Goal: Book appointment/travel/reservation

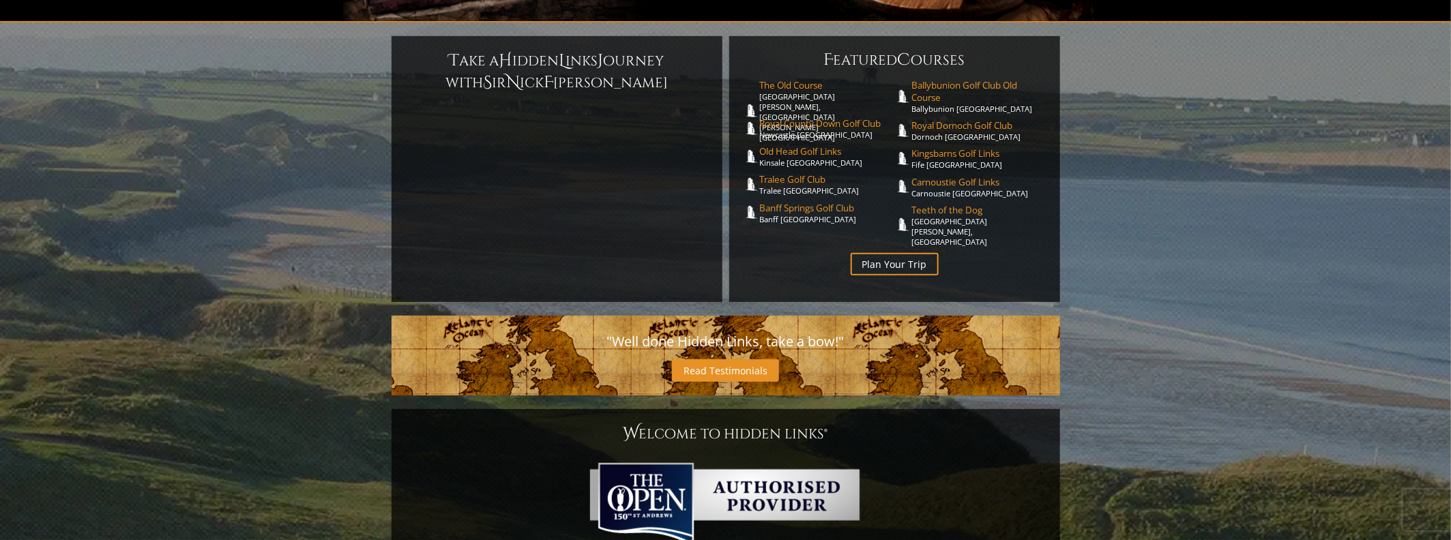
scroll to position [341, 0]
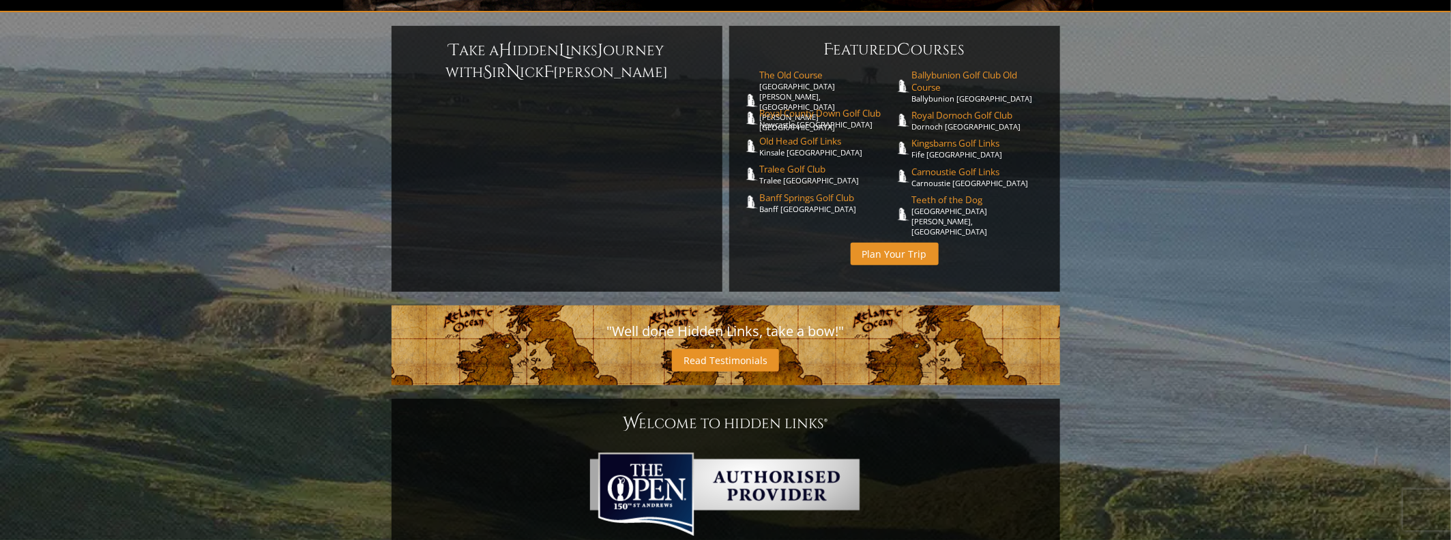
click at [911, 243] on link "Plan Your Trip" at bounding box center [894, 254] width 88 height 23
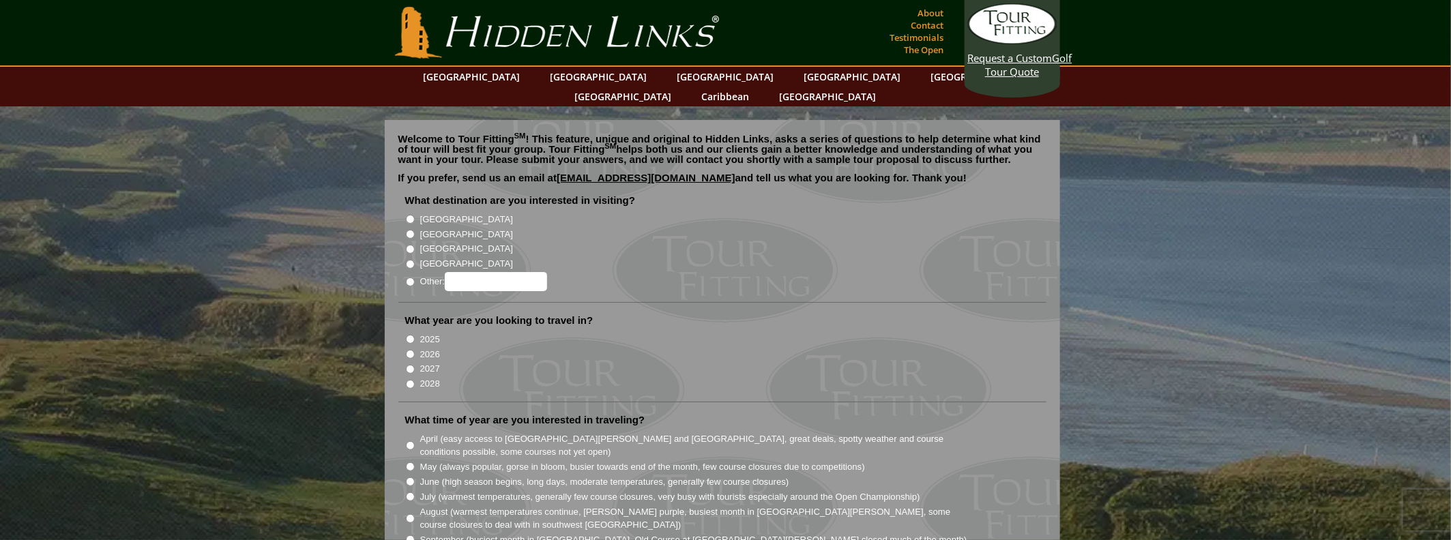
click at [409, 230] on input "[GEOGRAPHIC_DATA]" at bounding box center [410, 234] width 9 height 9
radio input "true"
click at [408, 215] on input "[GEOGRAPHIC_DATA]" at bounding box center [410, 219] width 9 height 9
radio input "true"
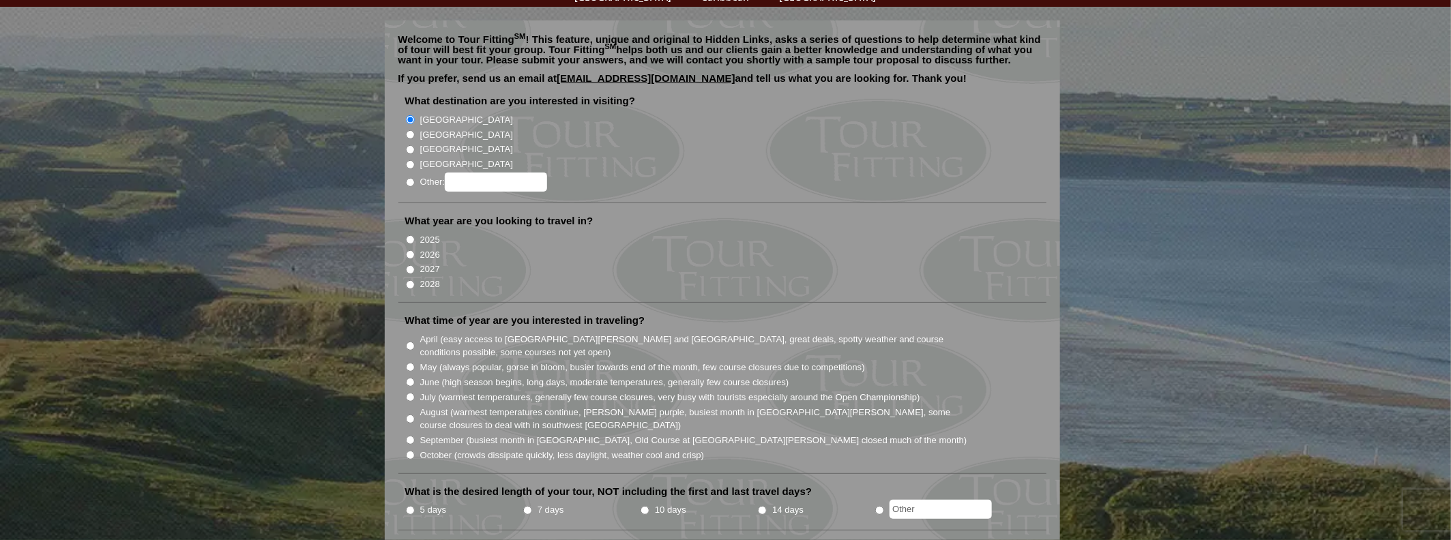
scroll to position [136, 0]
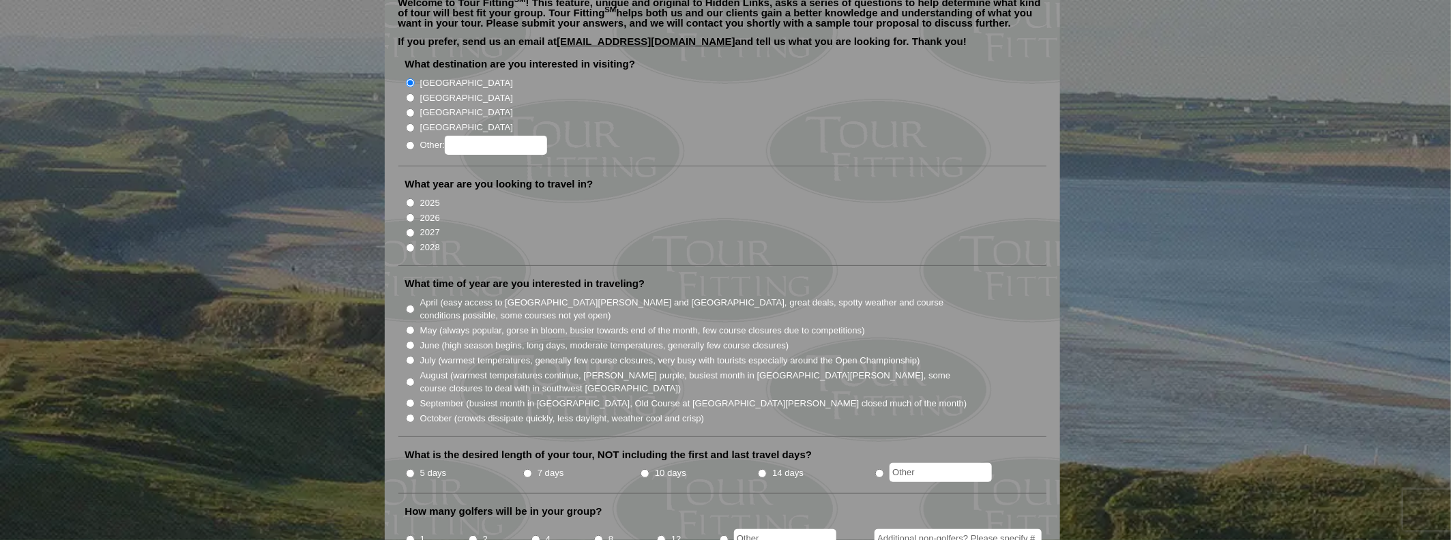
click at [407, 228] on input "2027" at bounding box center [410, 232] width 9 height 9
radio input "true"
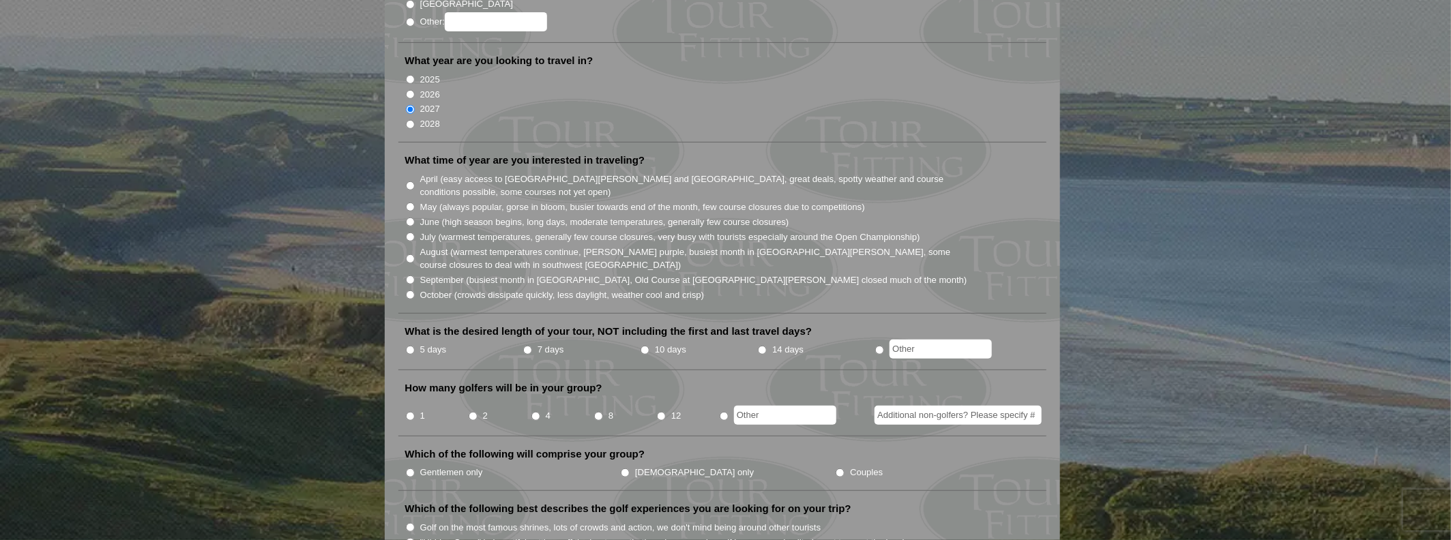
scroll to position [273, 0]
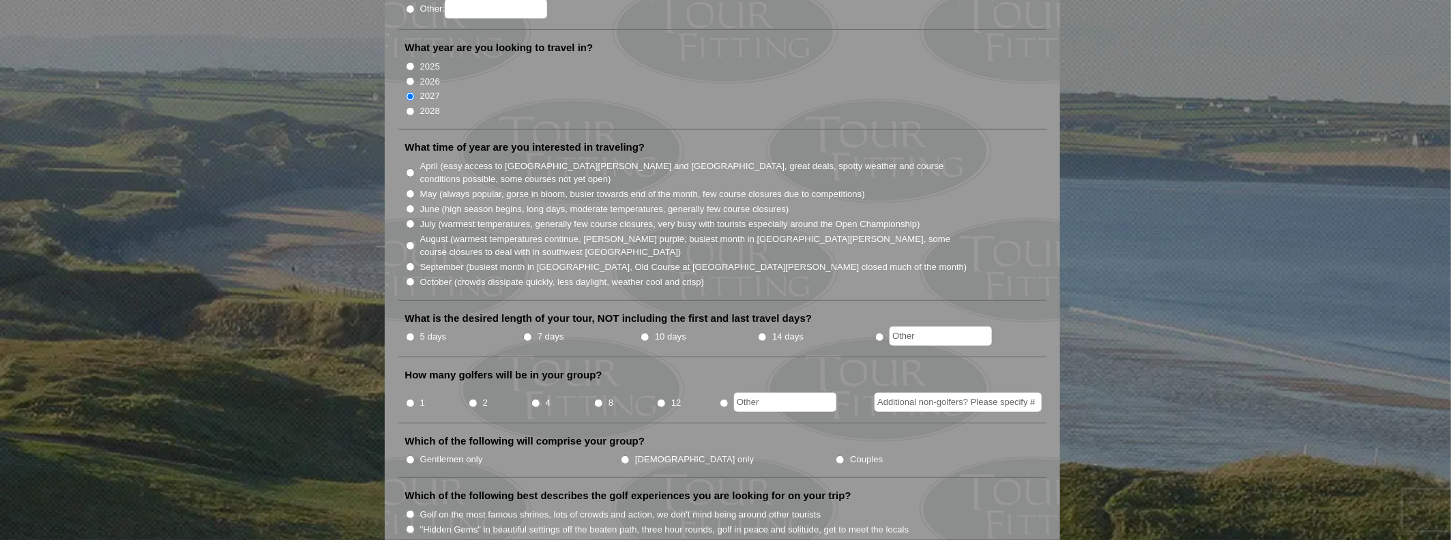
click at [408, 333] on input "5 days" at bounding box center [410, 337] width 9 height 9
radio input "true"
click at [411, 205] on input "June (high season begins, long days, moderate temperatures, generally few cours…" at bounding box center [410, 209] width 9 height 9
radio input "true"
click at [474, 399] on input "2" at bounding box center [473, 403] width 9 height 9
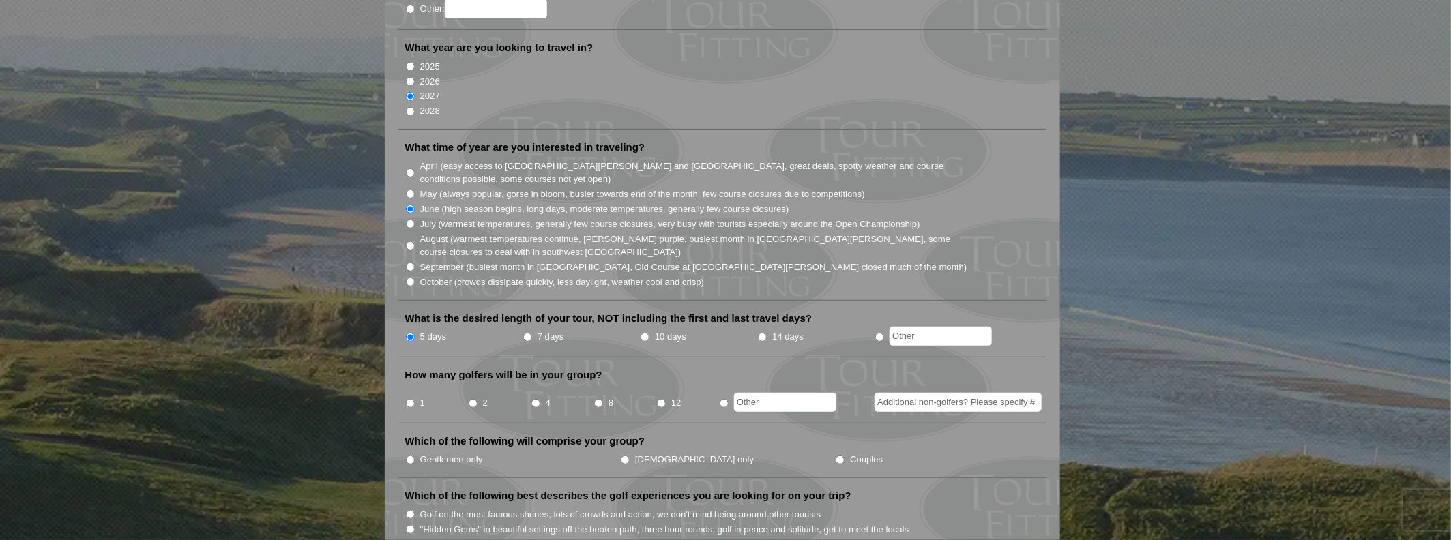
radio input "true"
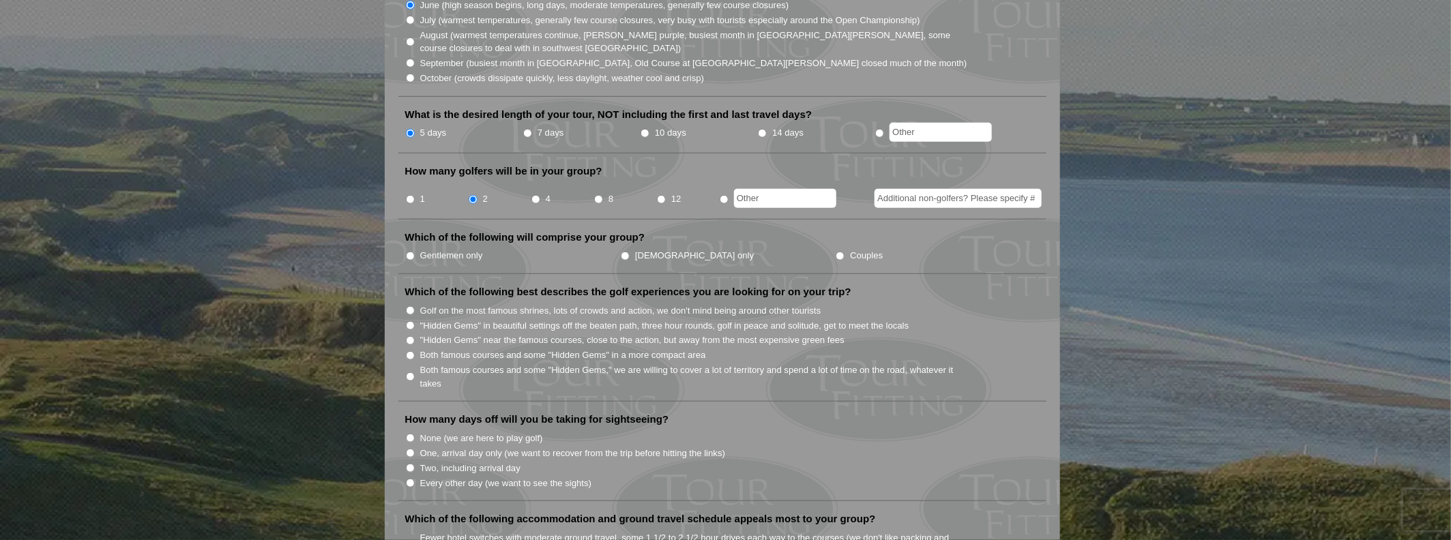
scroll to position [477, 0]
click at [835, 251] on input "Couples" at bounding box center [839, 255] width 9 height 9
radio input "true"
click at [410, 351] on input "Both famous courses and some "Hidden Gems" in a more compact area" at bounding box center [410, 355] width 9 height 9
radio input "true"
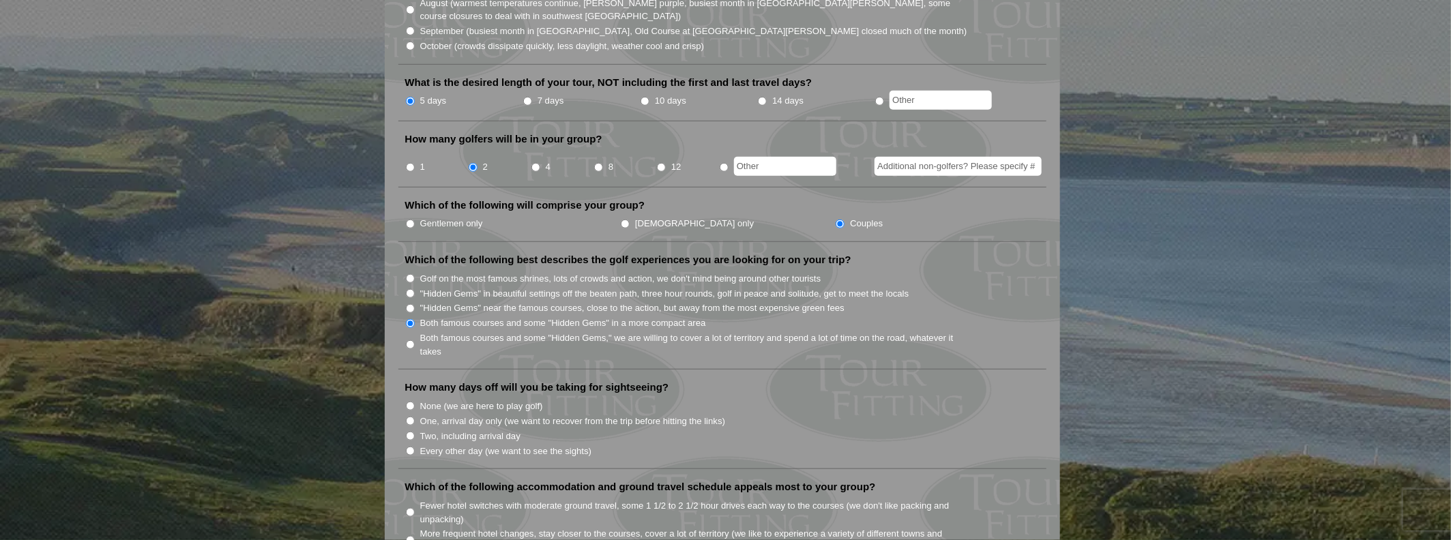
scroll to position [546, 0]
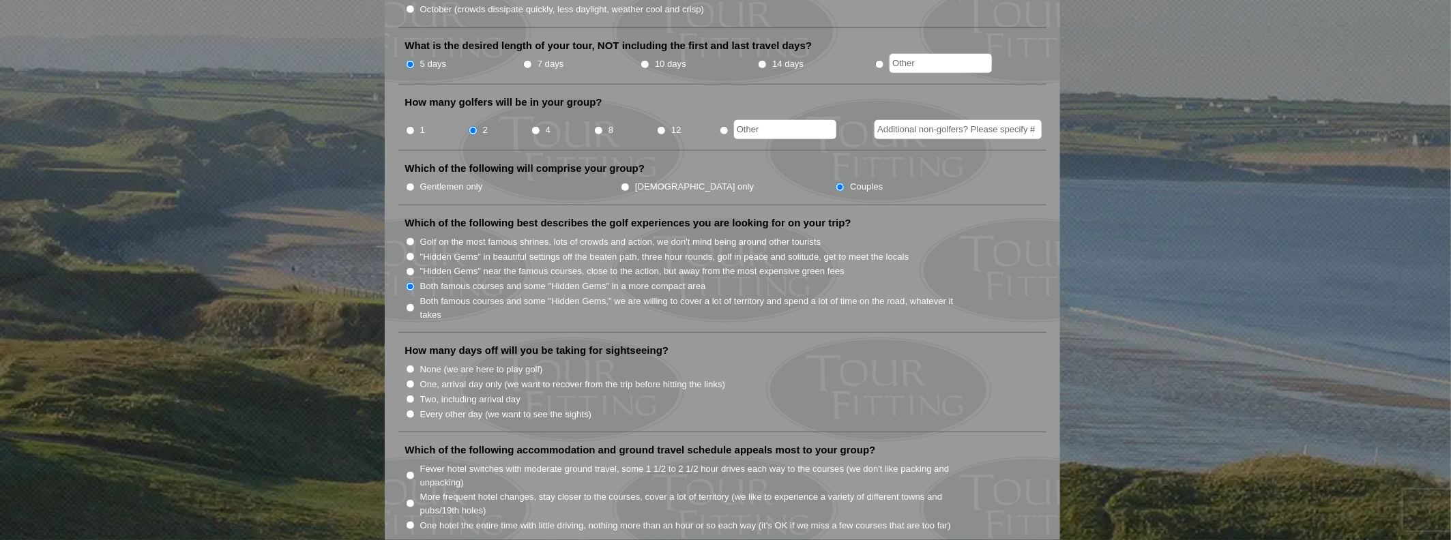
click at [408, 380] on input "One, arrival day only (we want to recover from the trip before hitting the link…" at bounding box center [410, 384] width 9 height 9
radio input "true"
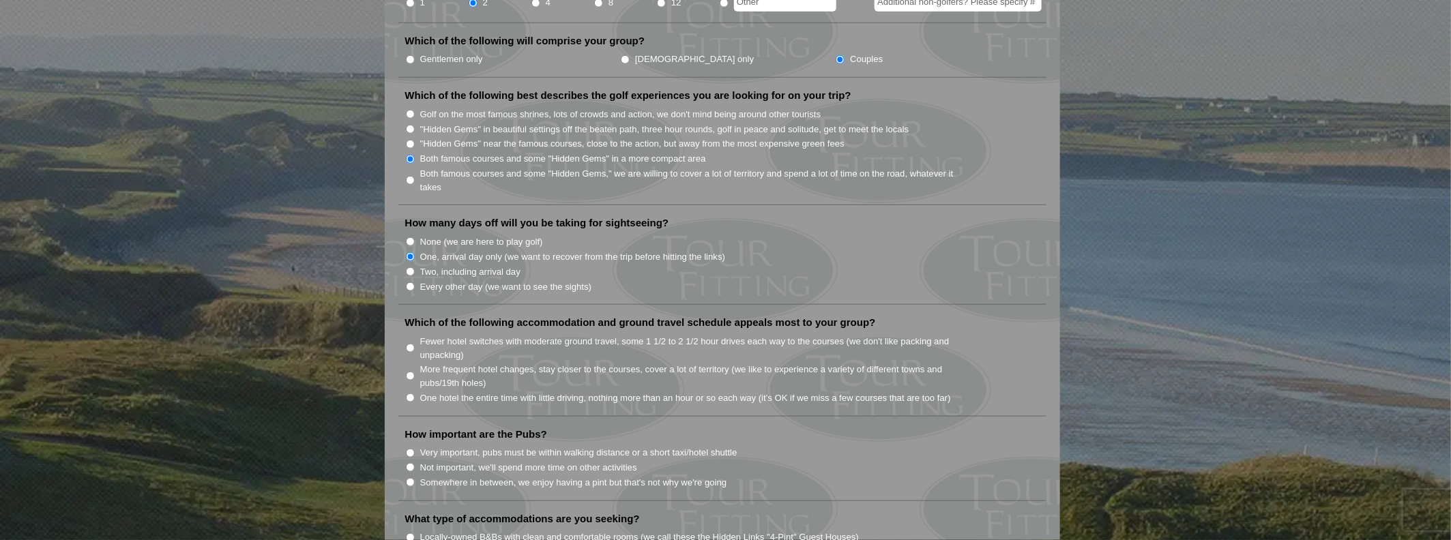
scroll to position [682, 0]
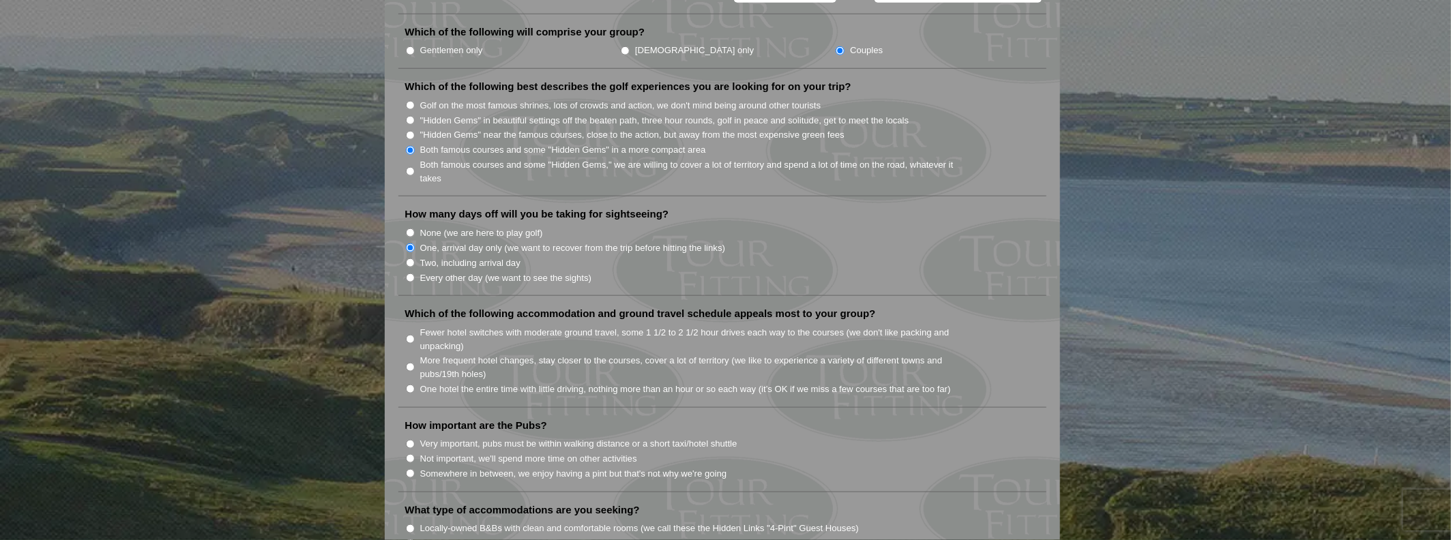
click at [411, 363] on input "More frequent hotel changes, stay closer to the courses, cover a lot of territo…" at bounding box center [410, 367] width 9 height 9
radio input "true"
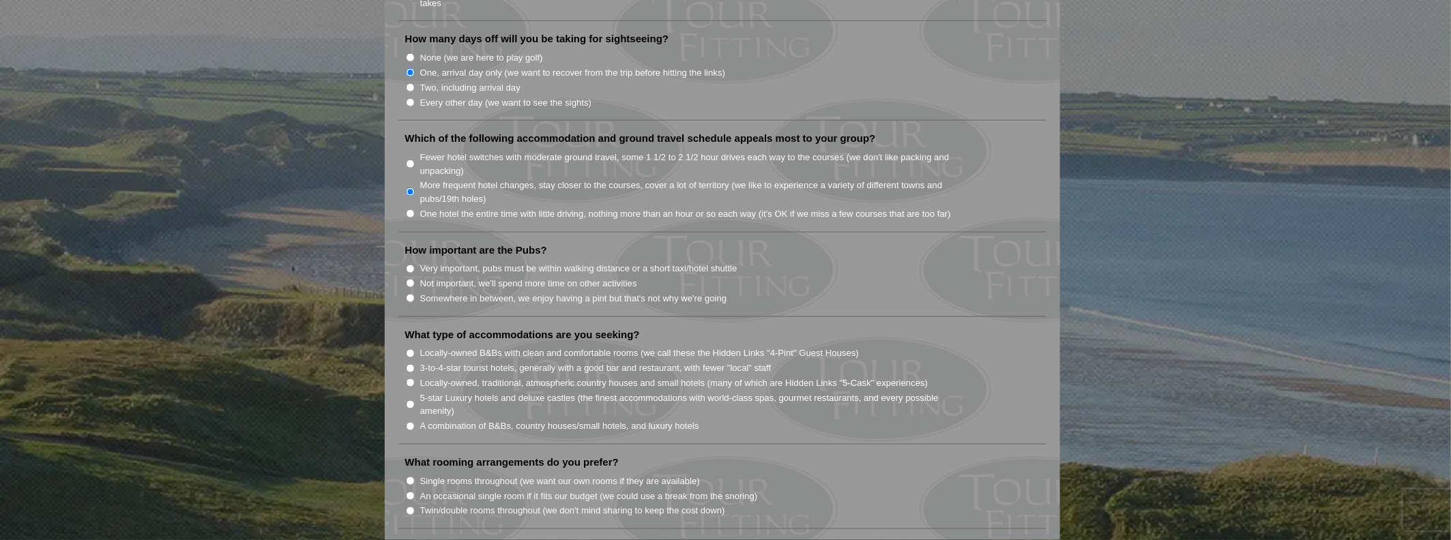
scroll to position [887, 0]
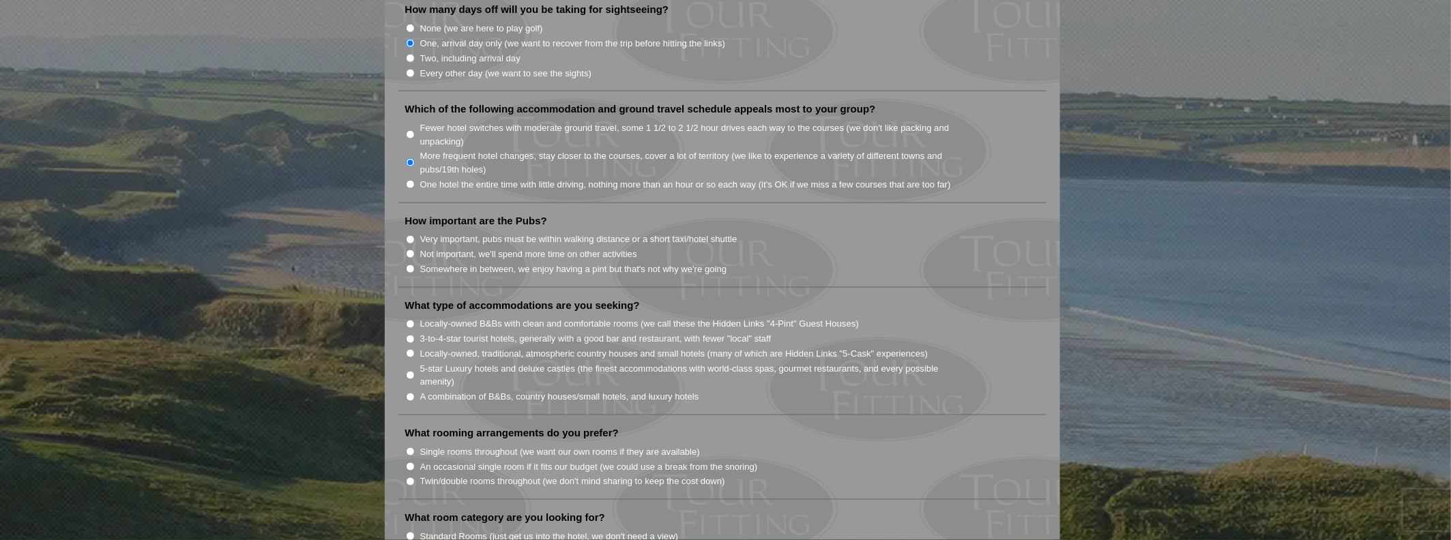
click at [411, 265] on input "Somewhere in between, we enjoy having a pint but that's not why we're going" at bounding box center [410, 269] width 9 height 9
radio input "true"
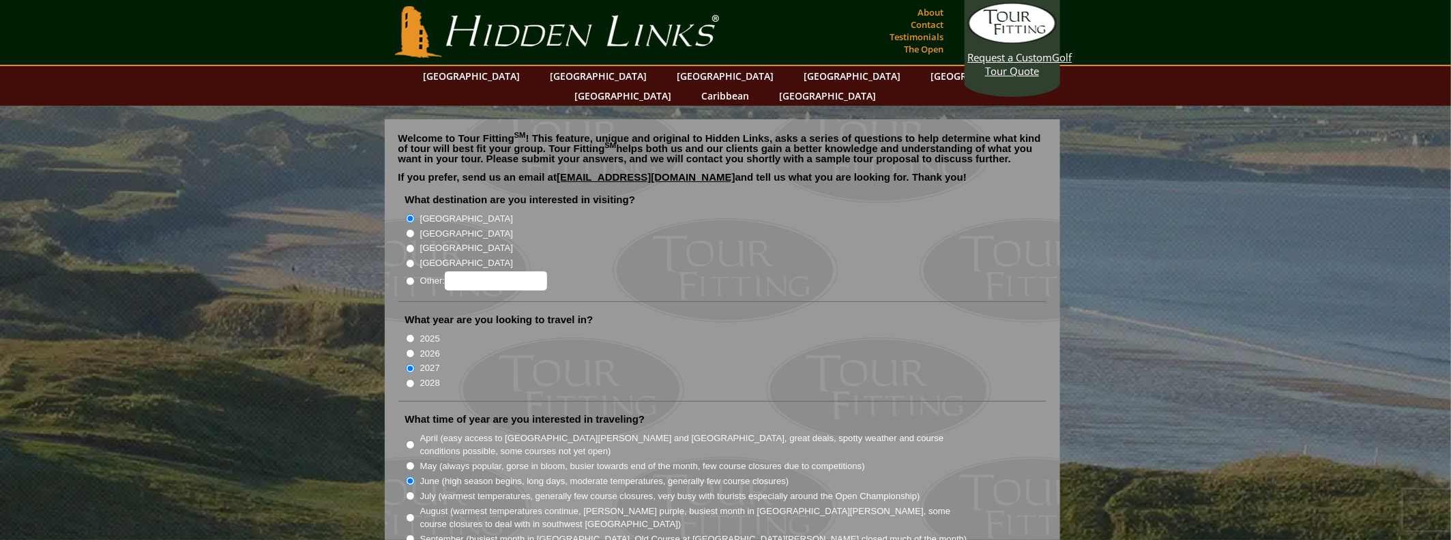
scroll to position [0, 0]
click at [511, 79] on link "[GEOGRAPHIC_DATA]" at bounding box center [472, 77] width 110 height 20
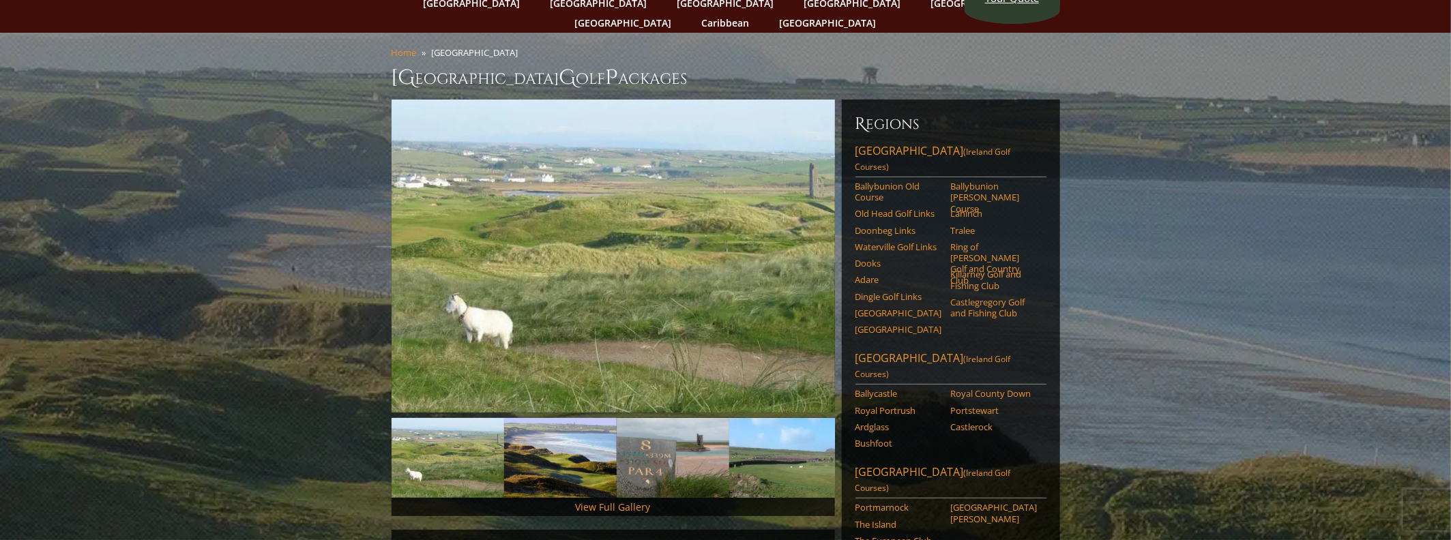
scroll to position [5, 0]
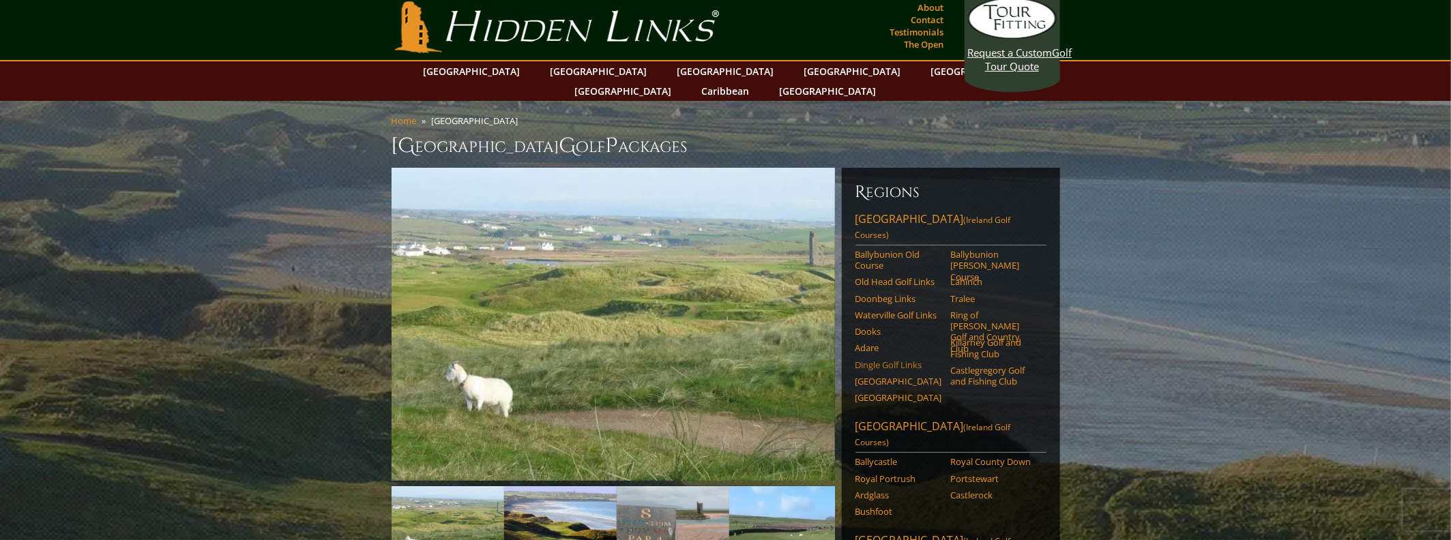
click at [881, 359] on link "Dingle Golf Links" at bounding box center [898, 364] width 87 height 11
